Goal: Check status

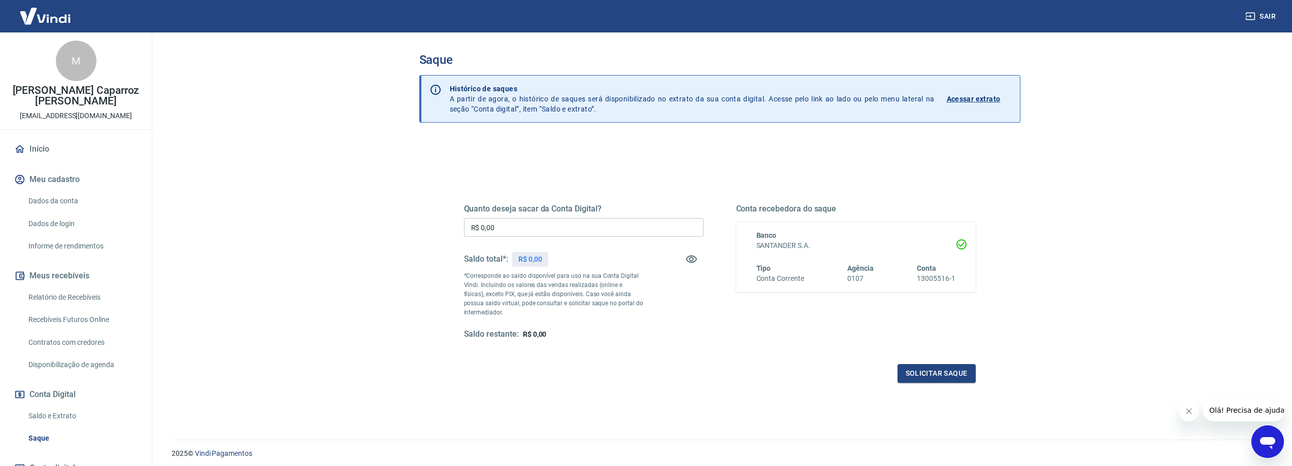
click at [964, 98] on p "Acessar extrato" at bounding box center [974, 99] width 54 height 10
